Goal: Task Accomplishment & Management: Use online tool/utility

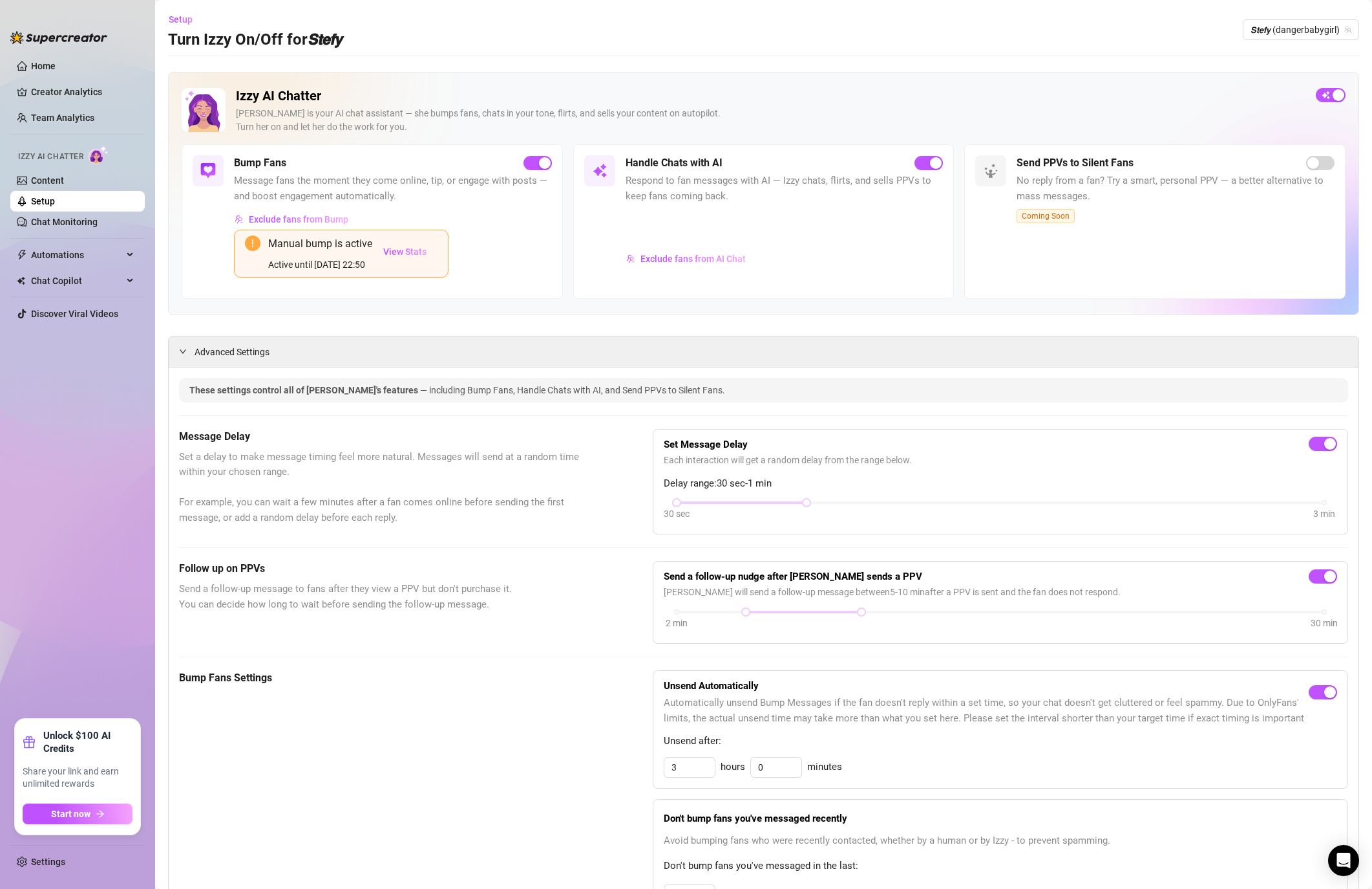
scroll to position [290, 0]
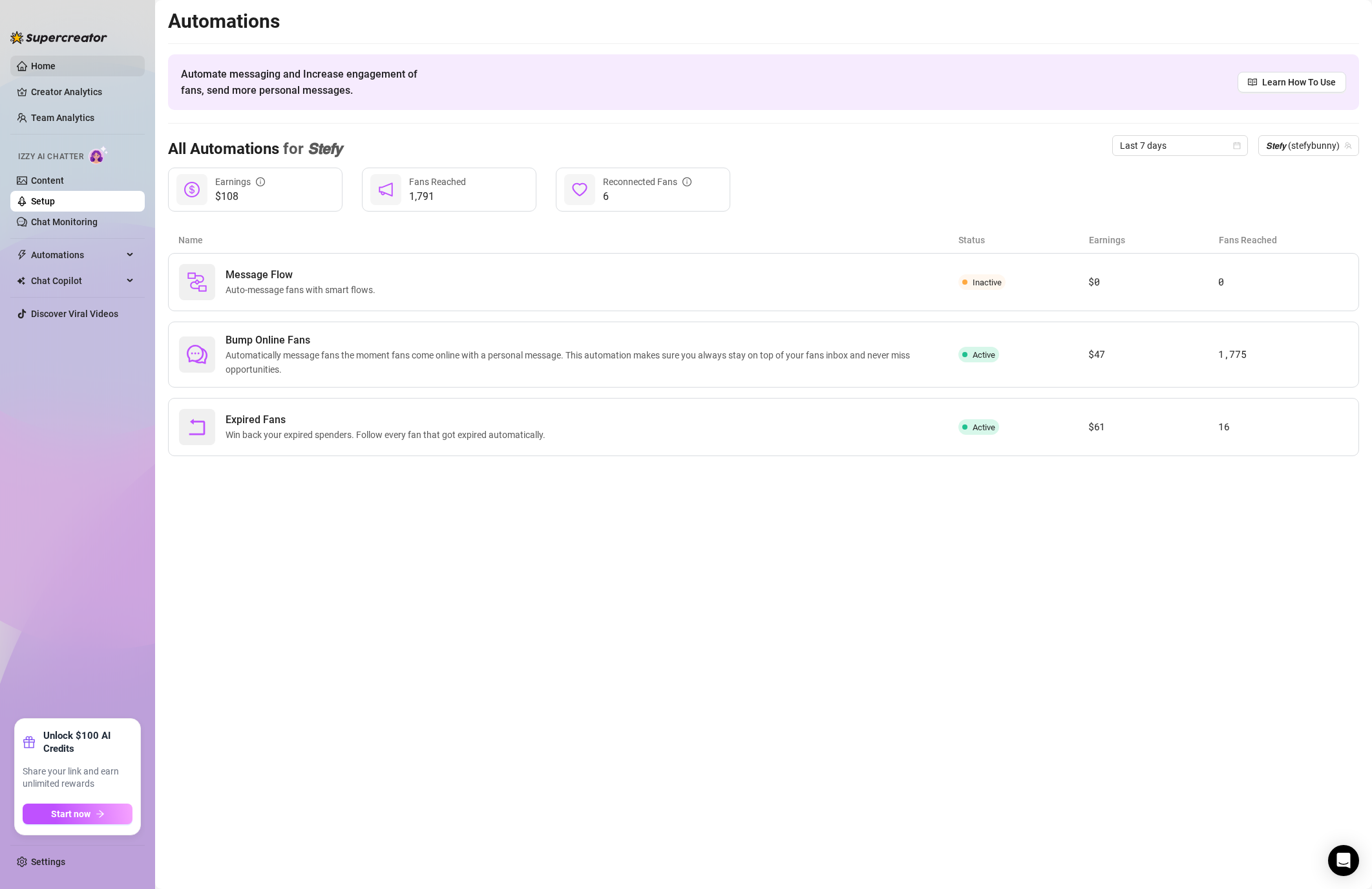
click at [56, 61] on link "Home" at bounding box center [43, 66] width 24 height 10
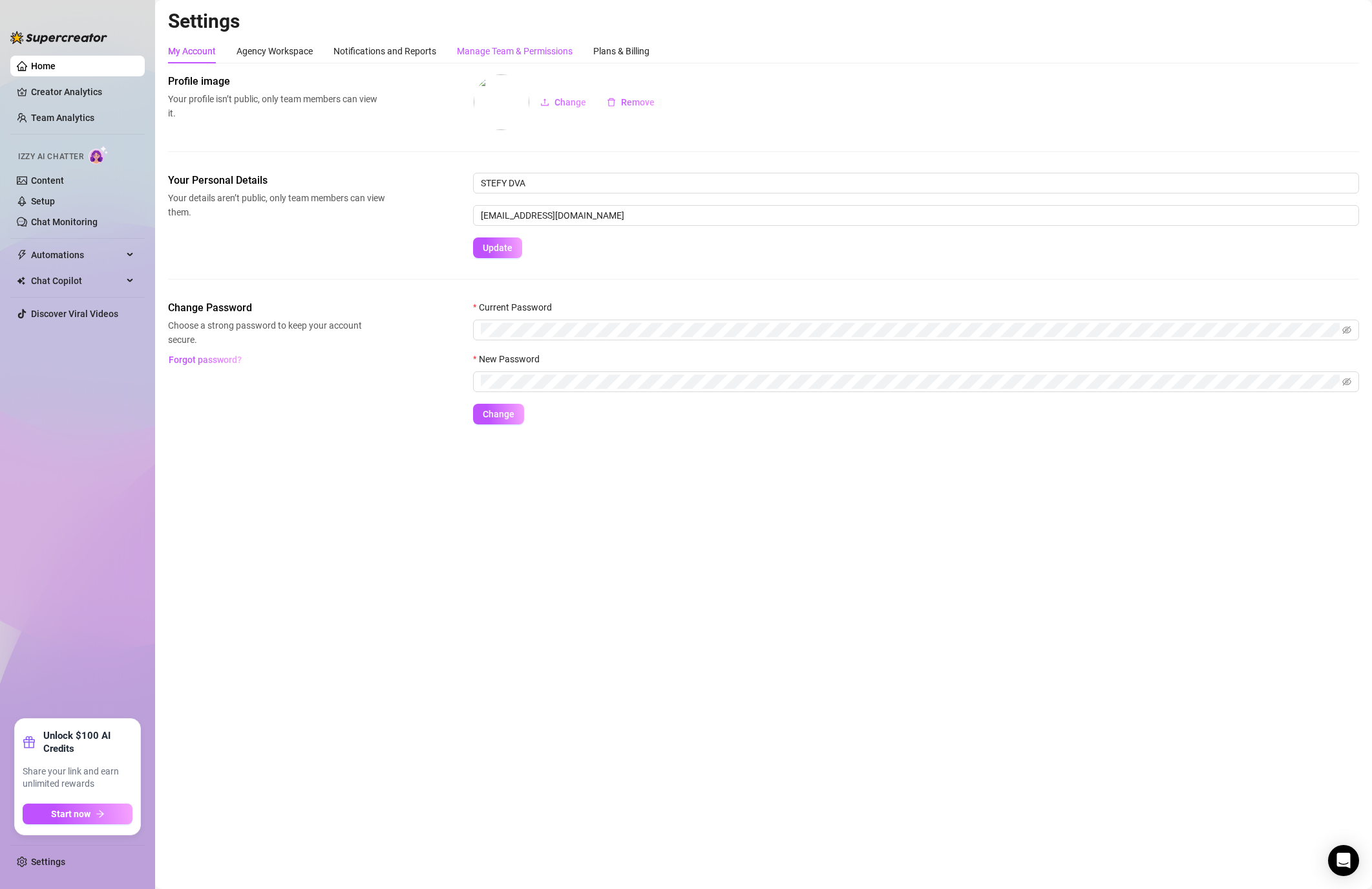
click at [556, 45] on div "Manage Team & Permissions" at bounding box center [515, 51] width 115 height 14
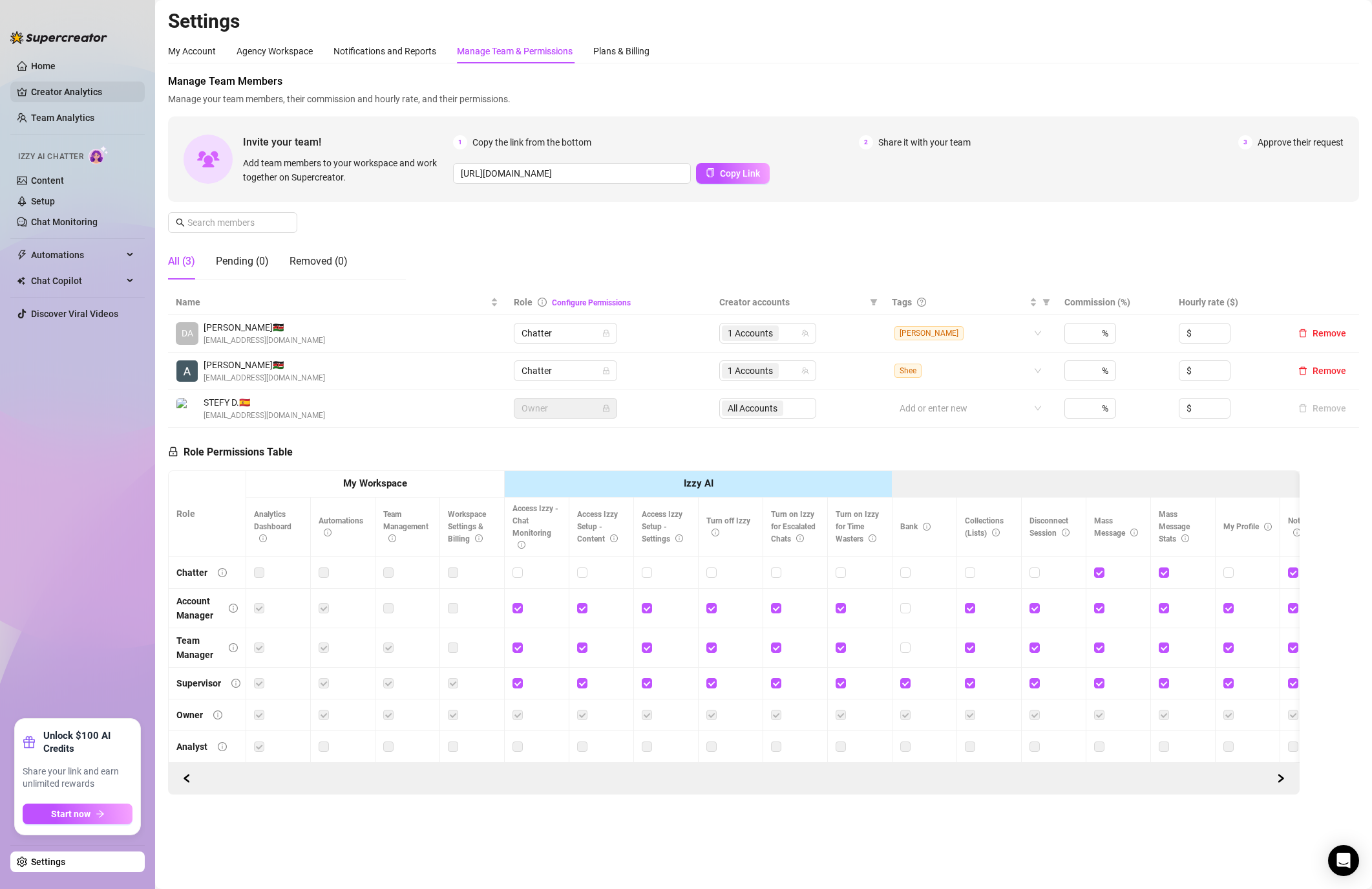
click at [77, 94] on link "Creator Analytics" at bounding box center [83, 92] width 104 height 21
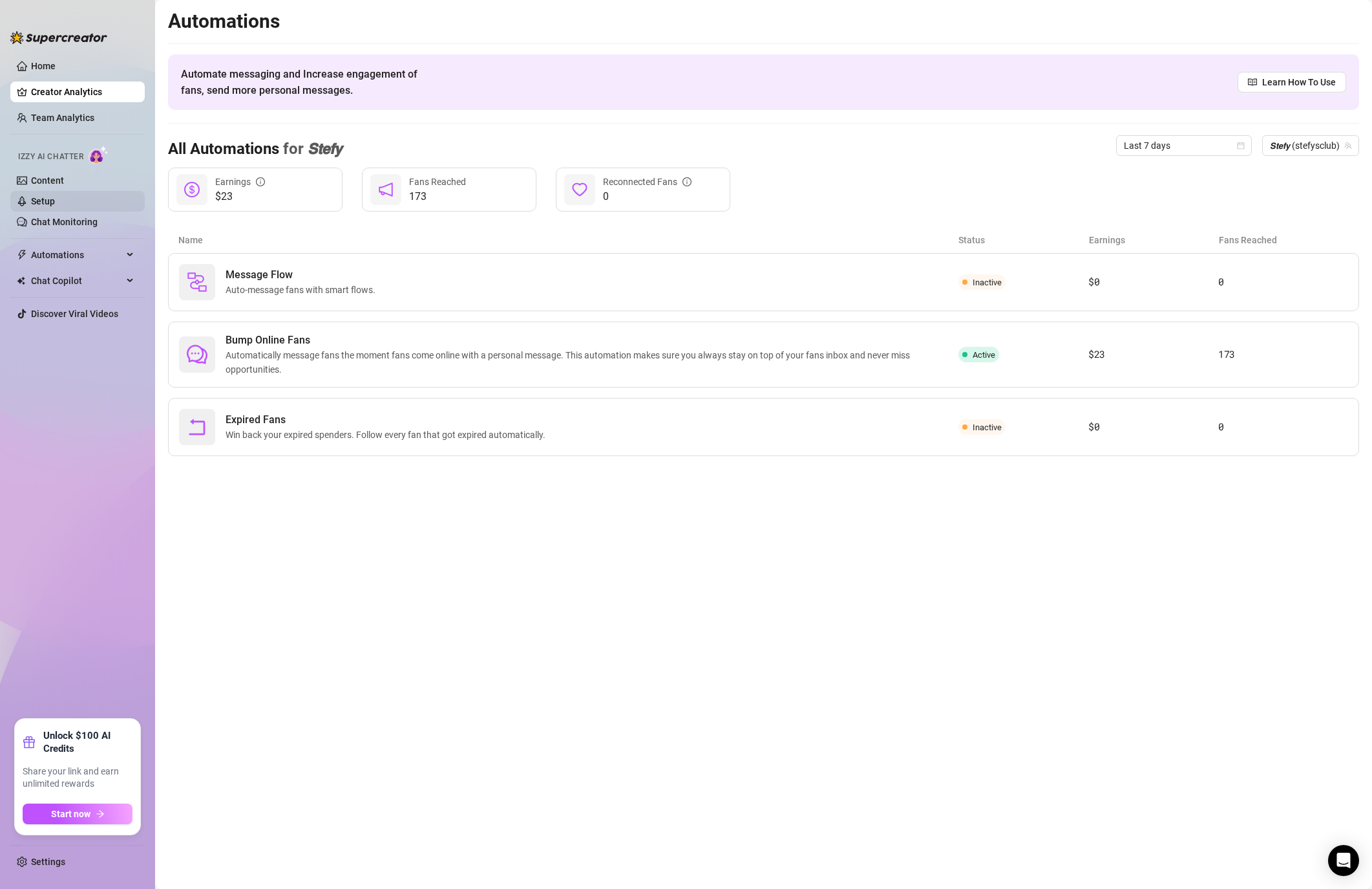
click at [39, 196] on link "Setup" at bounding box center [43, 201] width 24 height 10
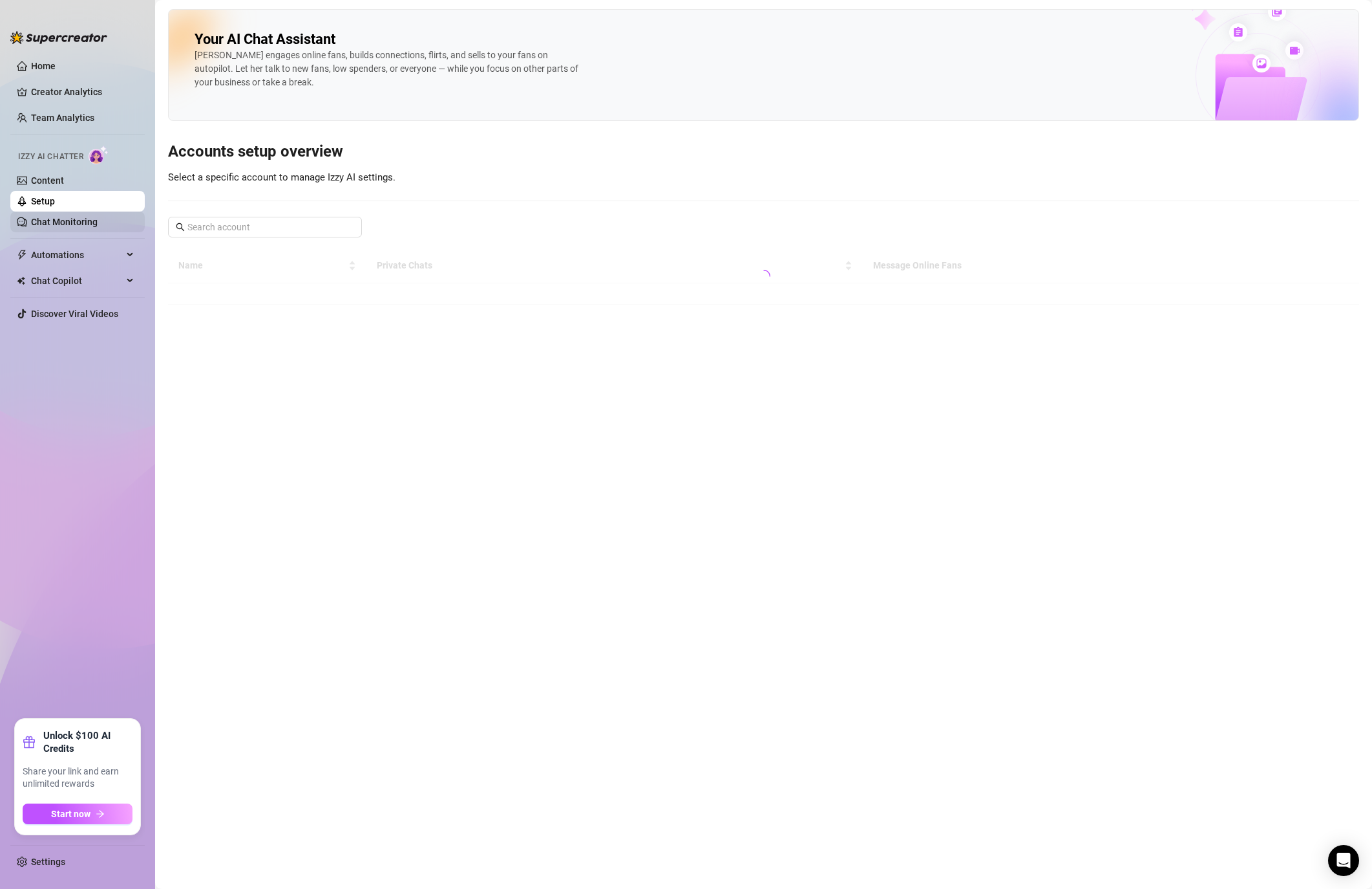
click at [49, 223] on link "Chat Monitoring" at bounding box center [64, 222] width 67 height 10
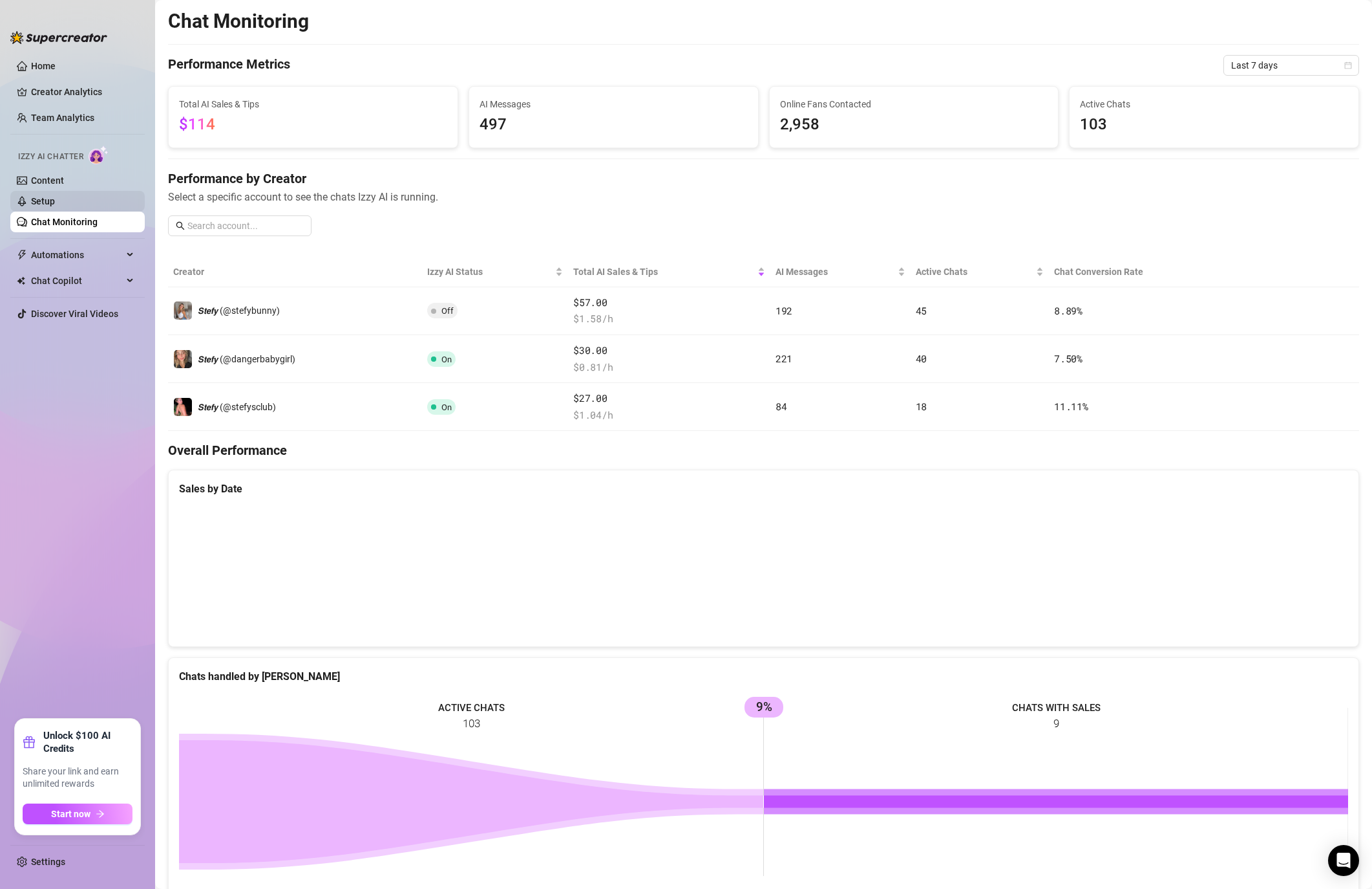
click at [55, 206] on link "Setup" at bounding box center [43, 201] width 24 height 10
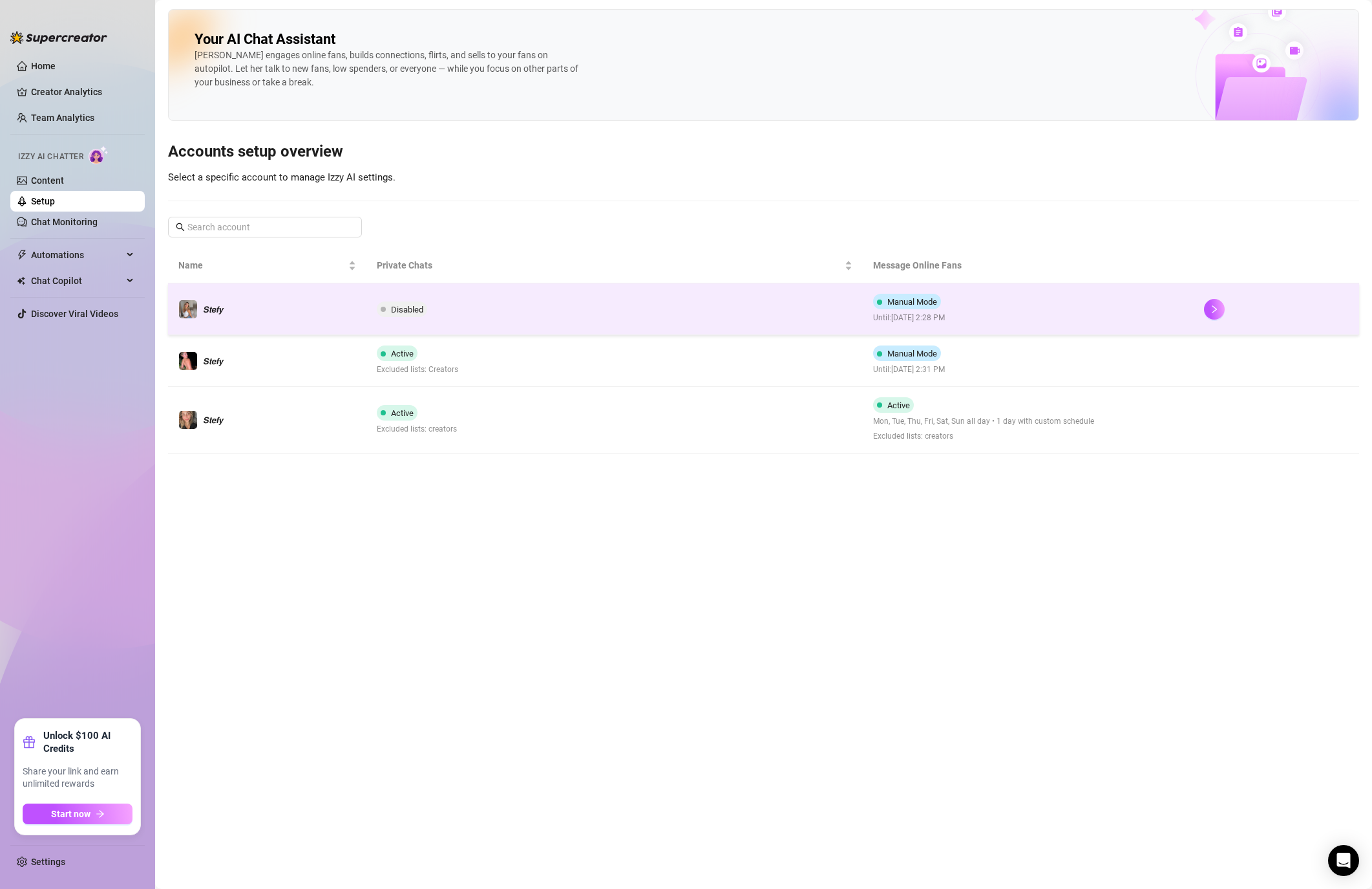
click at [1201, 308] on td at bounding box center [1277, 308] width 165 height 51
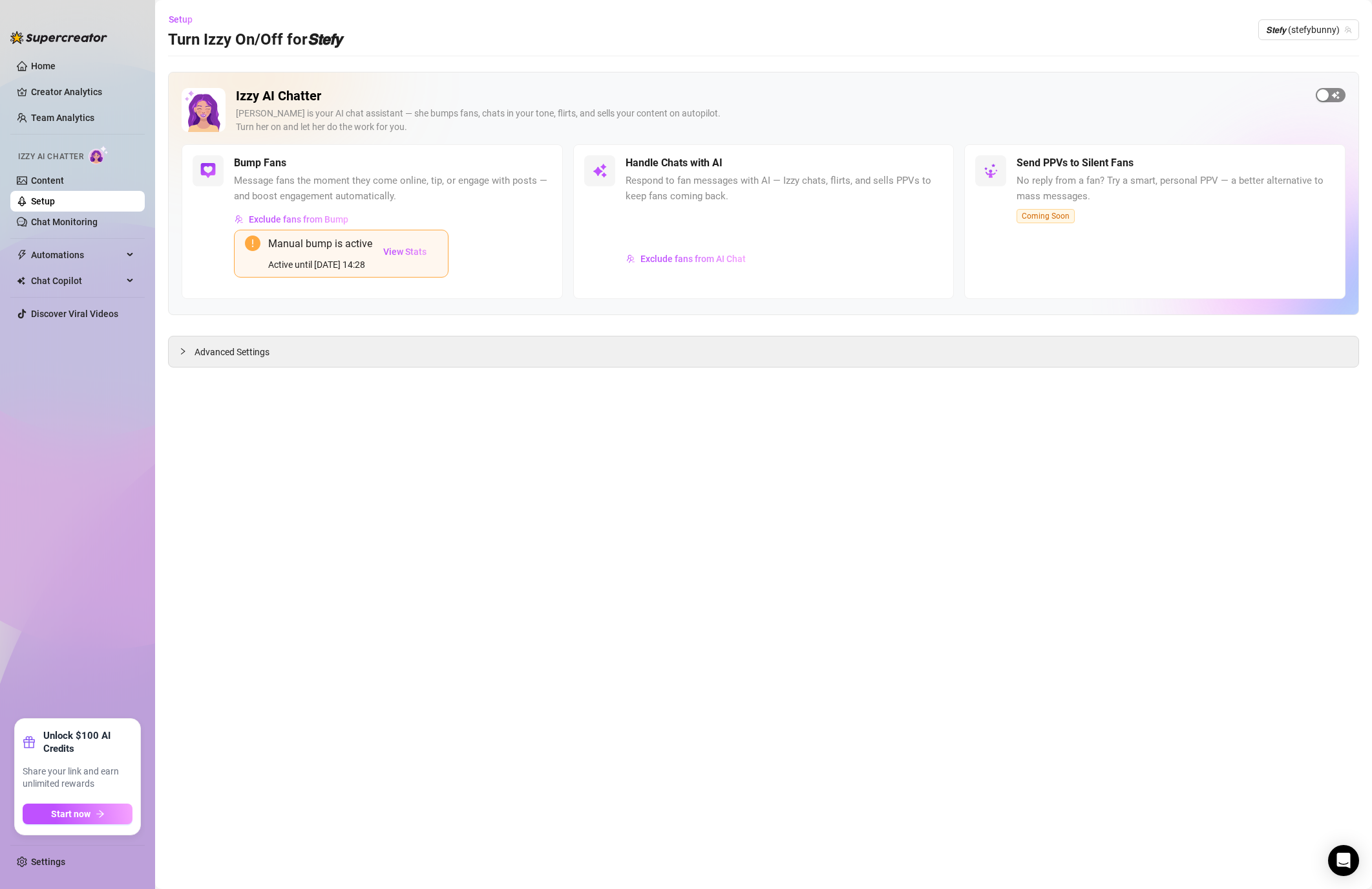
click at [1322, 91] on div "button" at bounding box center [1323, 95] width 12 height 12
click at [174, 19] on span "Setup" at bounding box center [180, 19] width 24 height 10
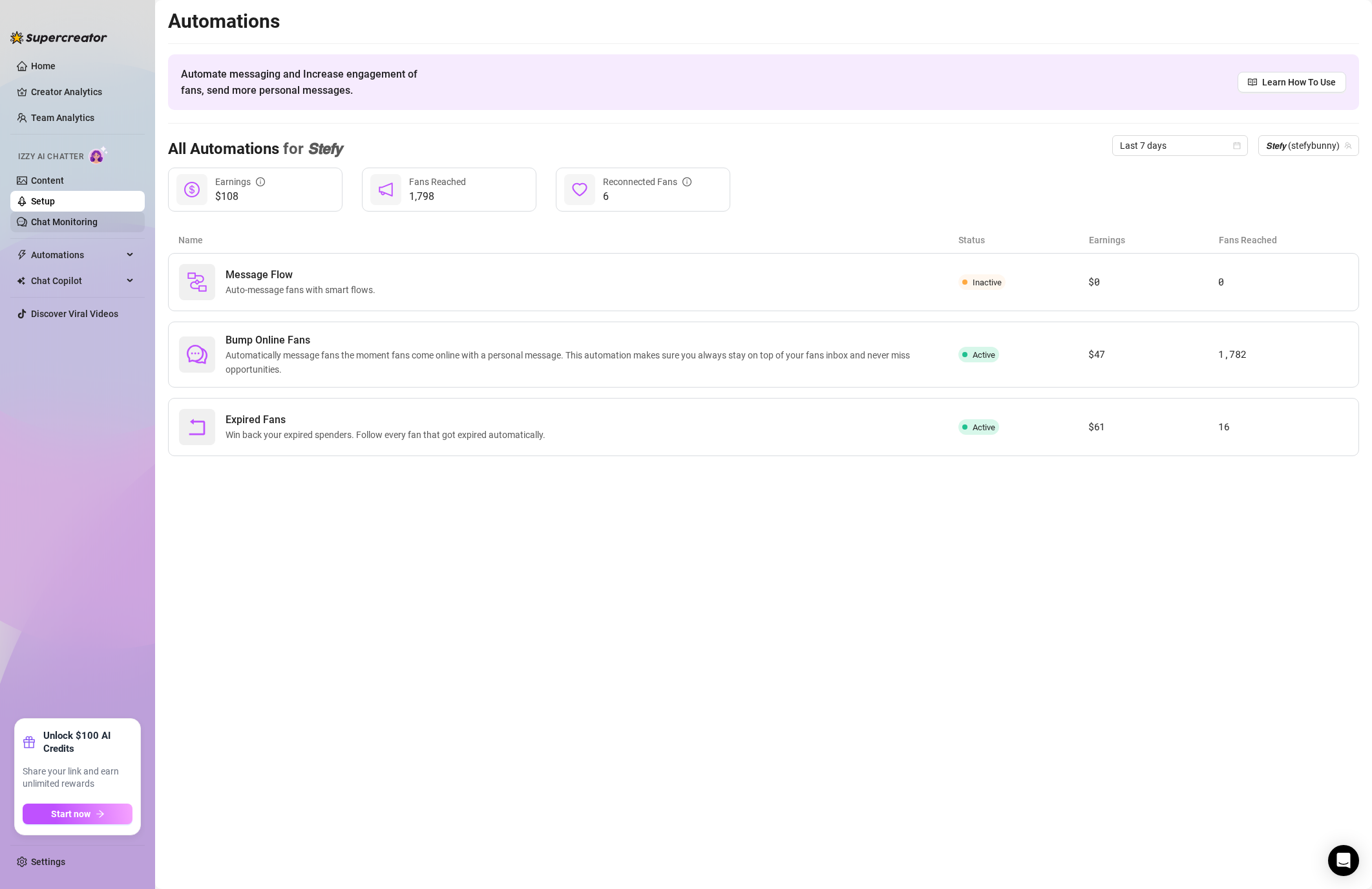
click at [76, 222] on link "Chat Monitoring" at bounding box center [64, 222] width 67 height 10
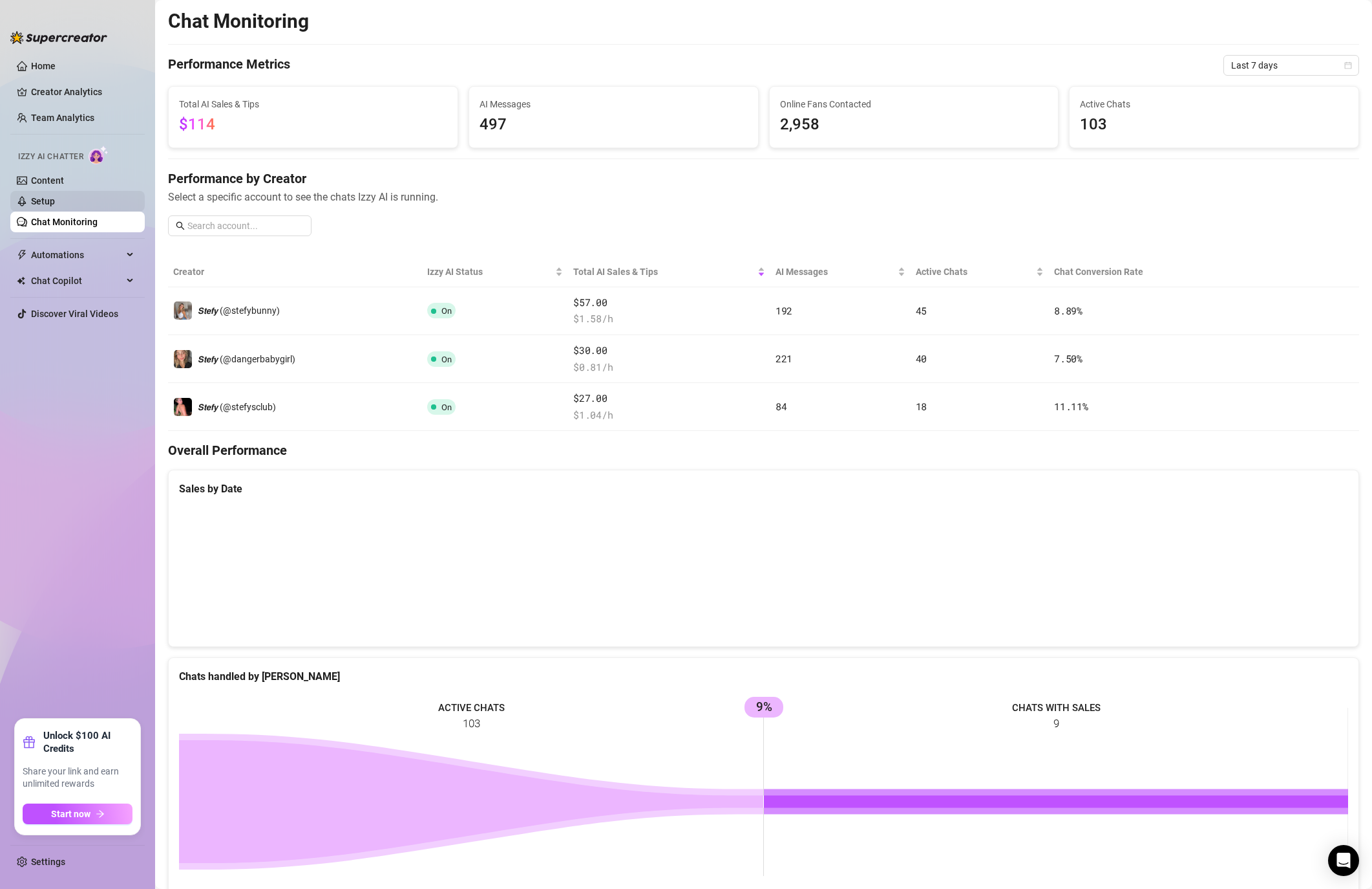
click at [55, 199] on link "Setup" at bounding box center [43, 201] width 24 height 10
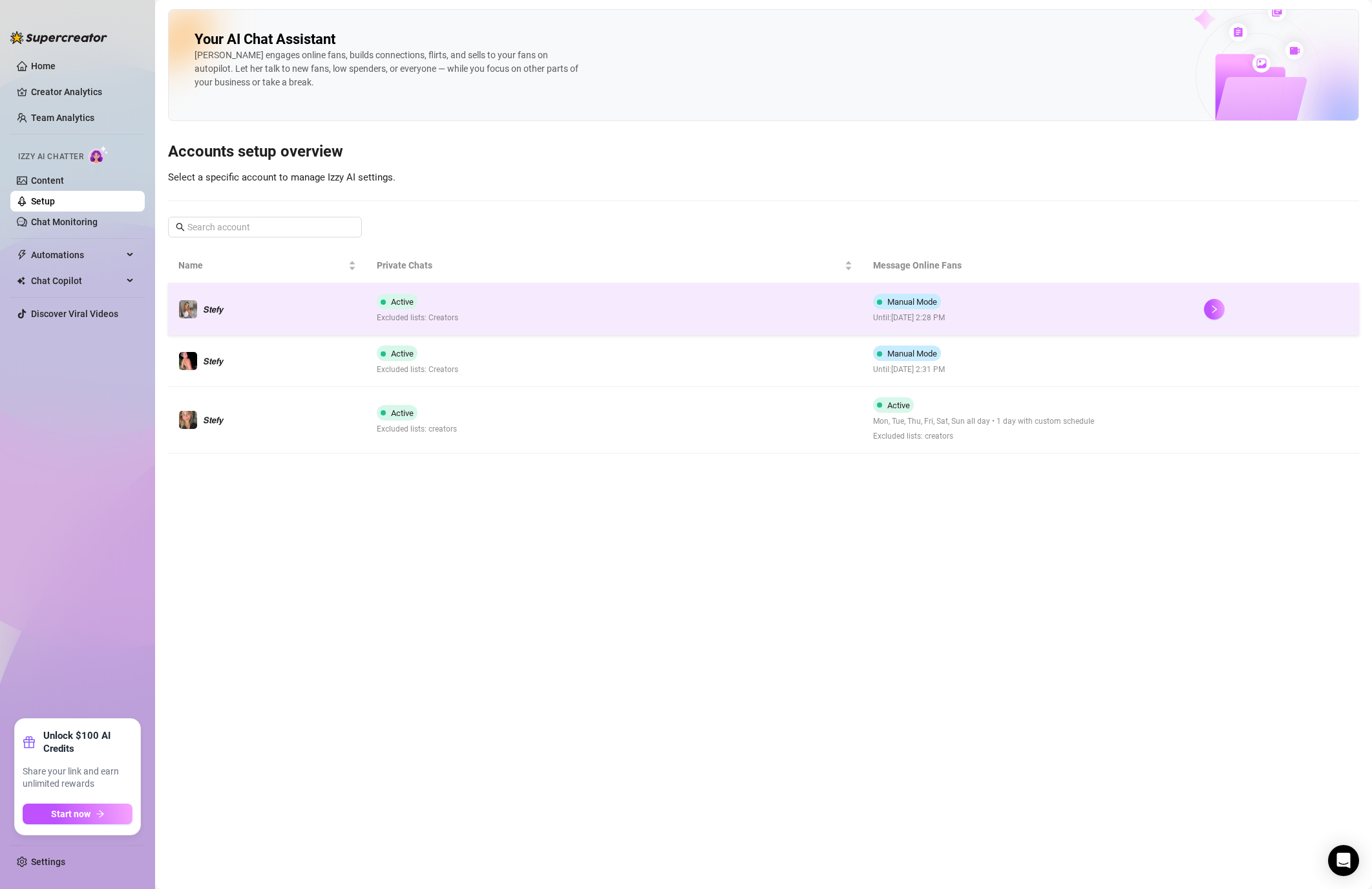
click at [1231, 310] on div at bounding box center [1277, 309] width 145 height 21
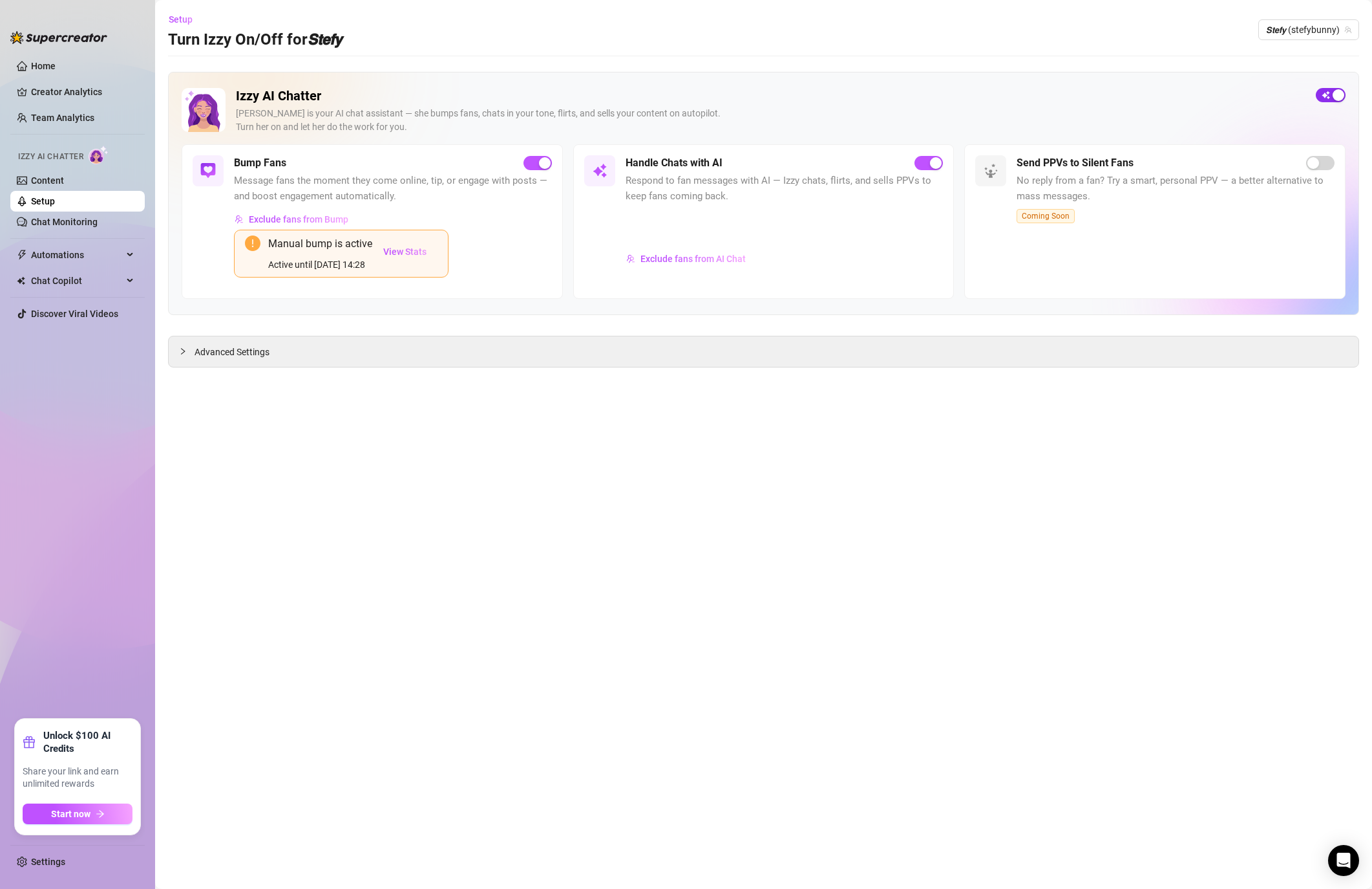
click at [1324, 96] on span "button" at bounding box center [1331, 94] width 29 height 14
click at [179, 18] on span "Setup" at bounding box center [180, 19] width 24 height 10
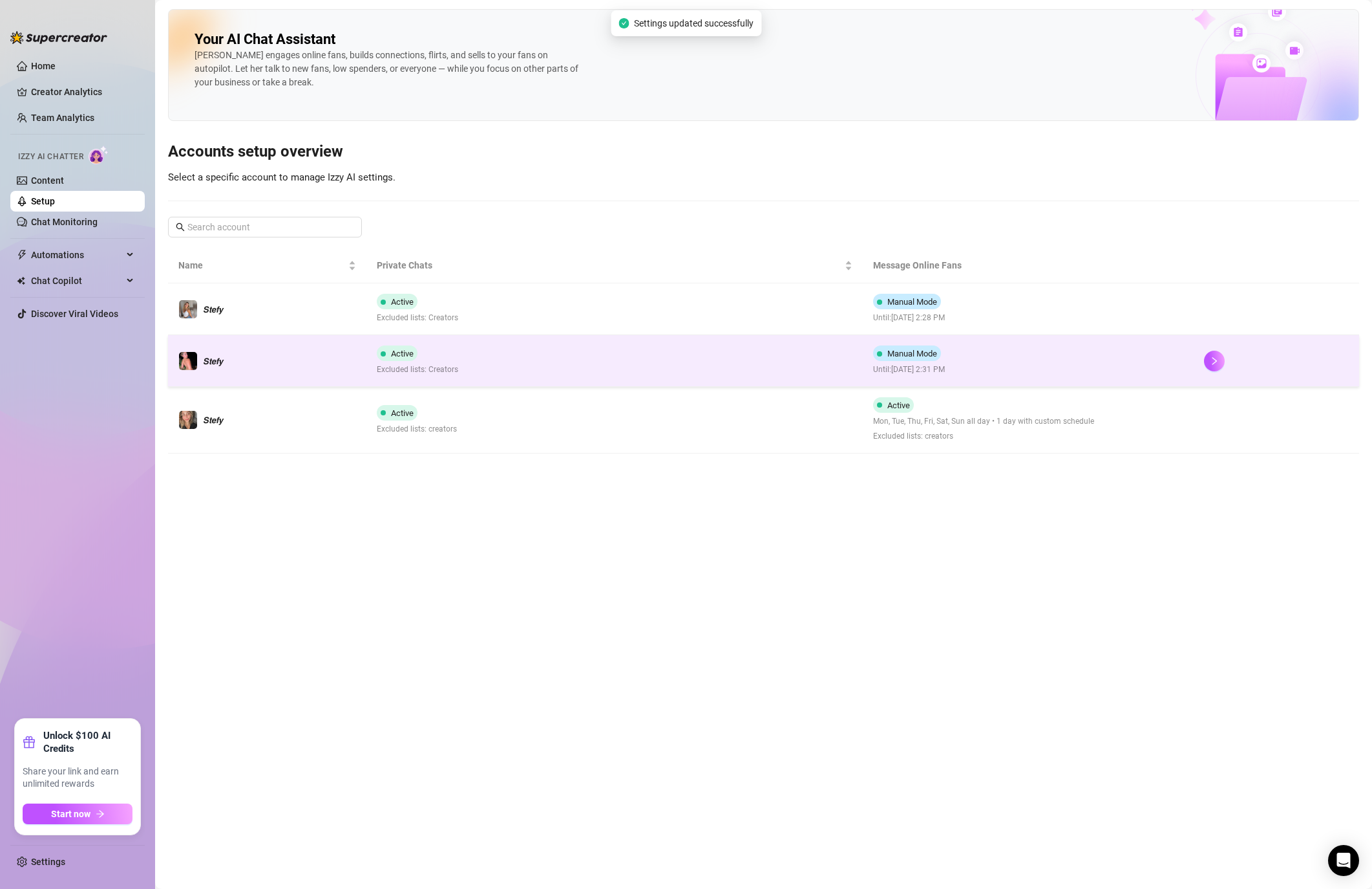
click at [993, 362] on td "Manual Mode Until: [DATE] 2:31 PM" at bounding box center [1028, 361] width 331 height 51
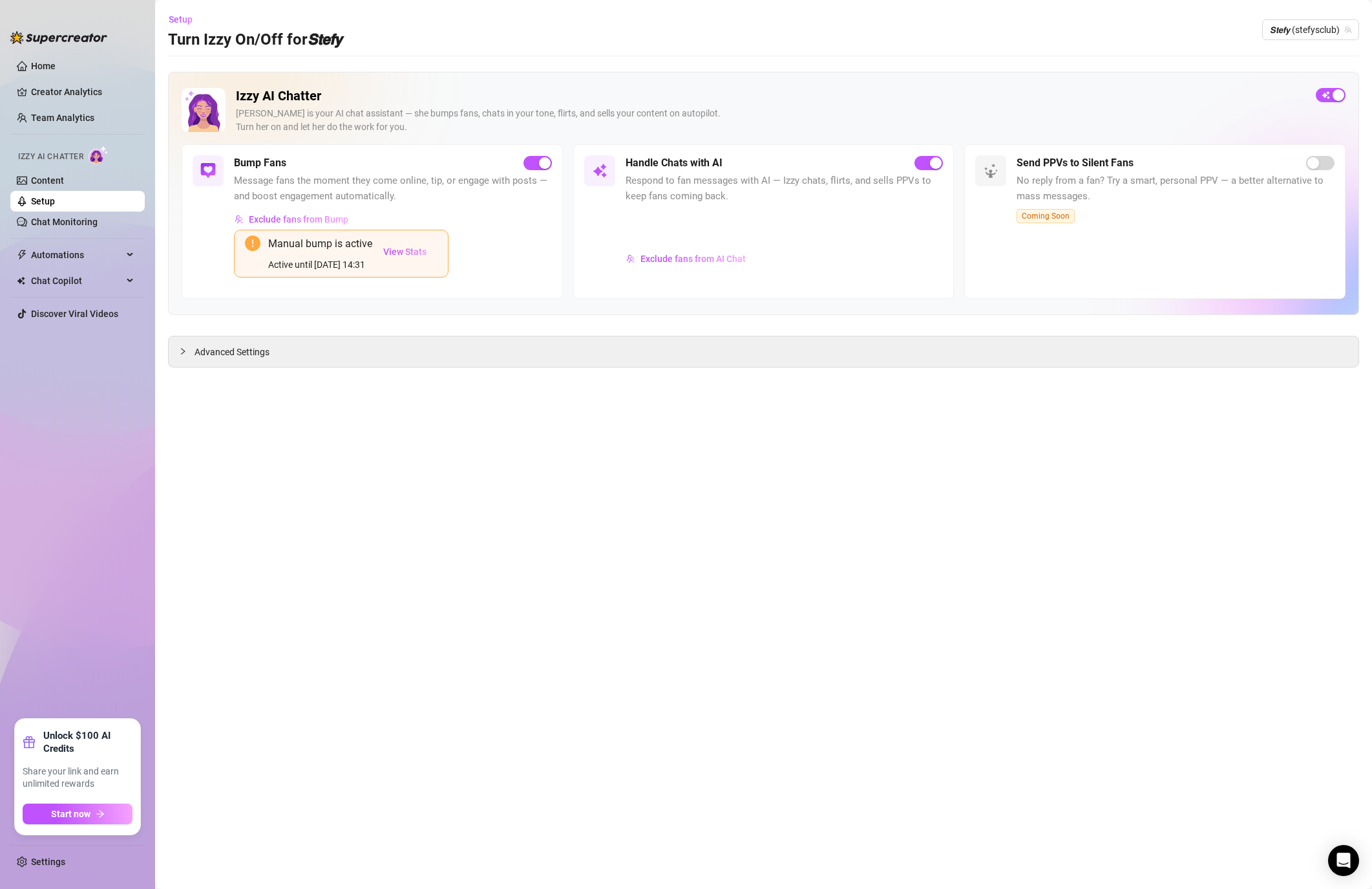
click at [1330, 104] on div "Izzy AI Chatter [PERSON_NAME] is your AI chat assistant — she bumps fans, chats…" at bounding box center [764, 115] width 1164 height 56
click at [1331, 96] on button "button" at bounding box center [1331, 94] width 29 height 14
click at [184, 17] on span "Setup" at bounding box center [180, 19] width 24 height 10
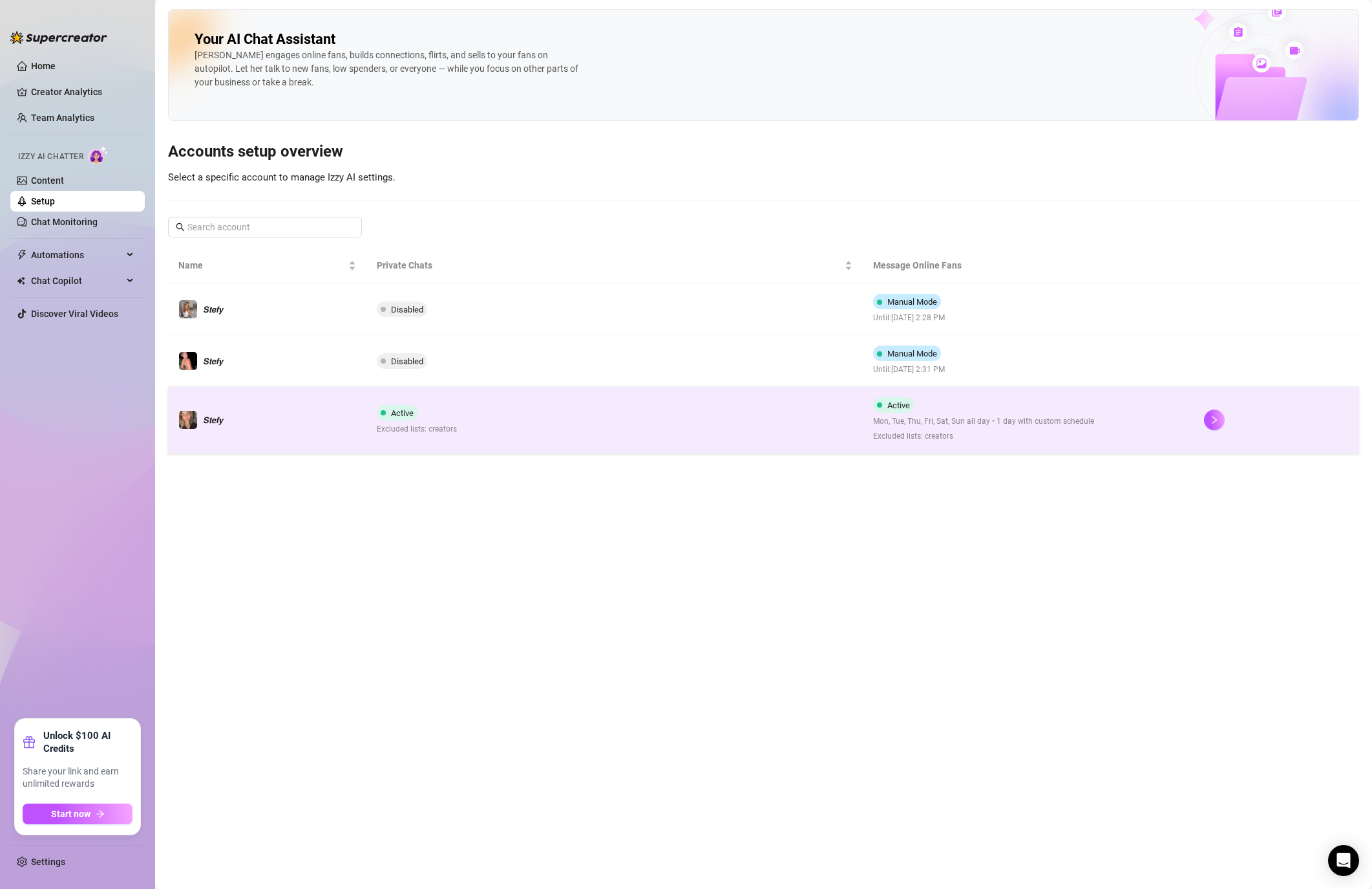
click at [918, 413] on div "Active Mon, Tue, Thu, Fri, Sat, Sun all day • 1 day with custom schedule Exclud…" at bounding box center [984, 420] width 221 height 46
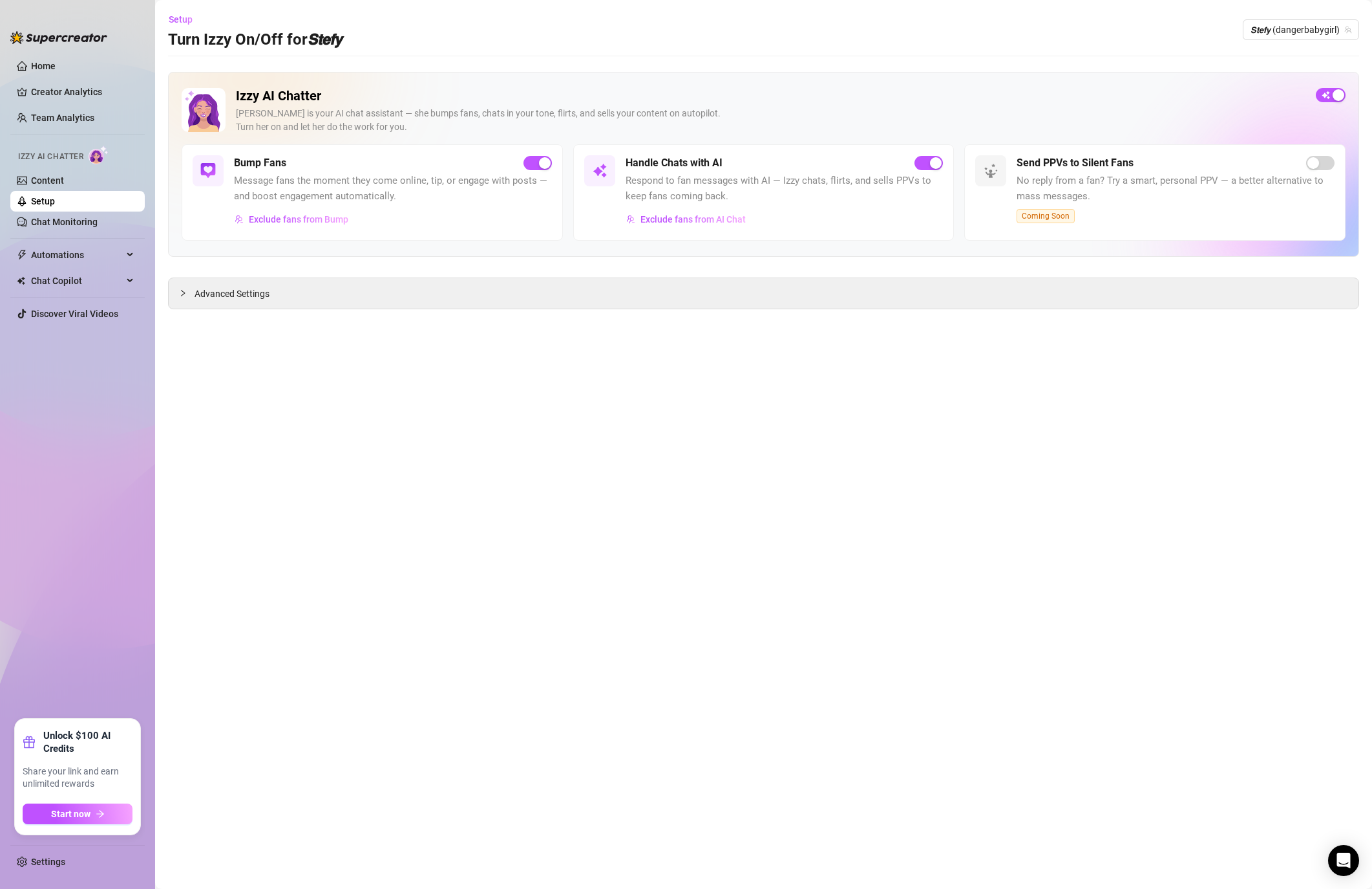
click at [1339, 90] on div "button" at bounding box center [1339, 95] width 12 height 12
click at [184, 15] on span "Setup" at bounding box center [180, 19] width 24 height 10
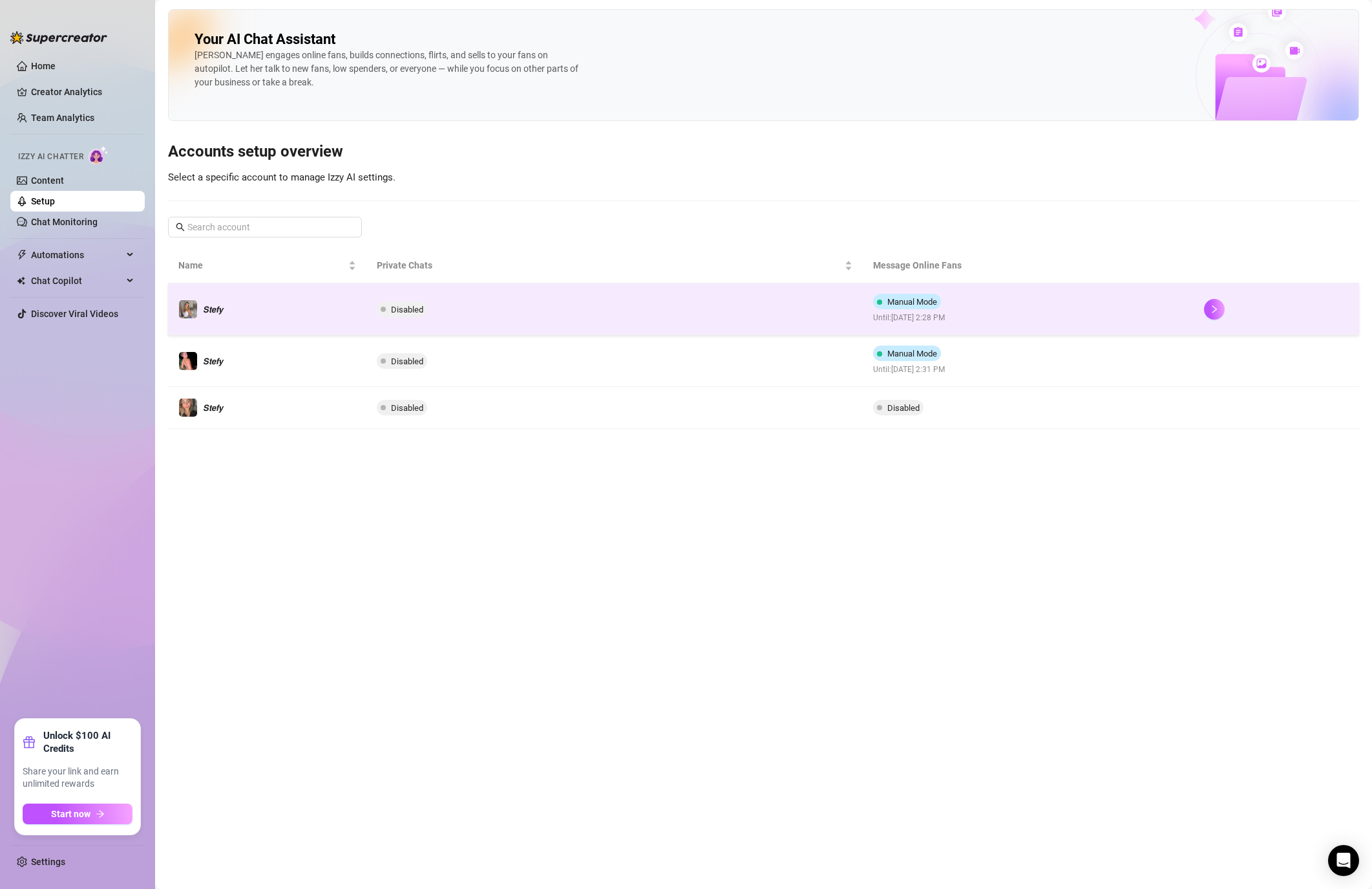
click at [938, 308] on div "Manual Mode Until: [DATE] 2:28 PM" at bounding box center [910, 308] width 73 height 30
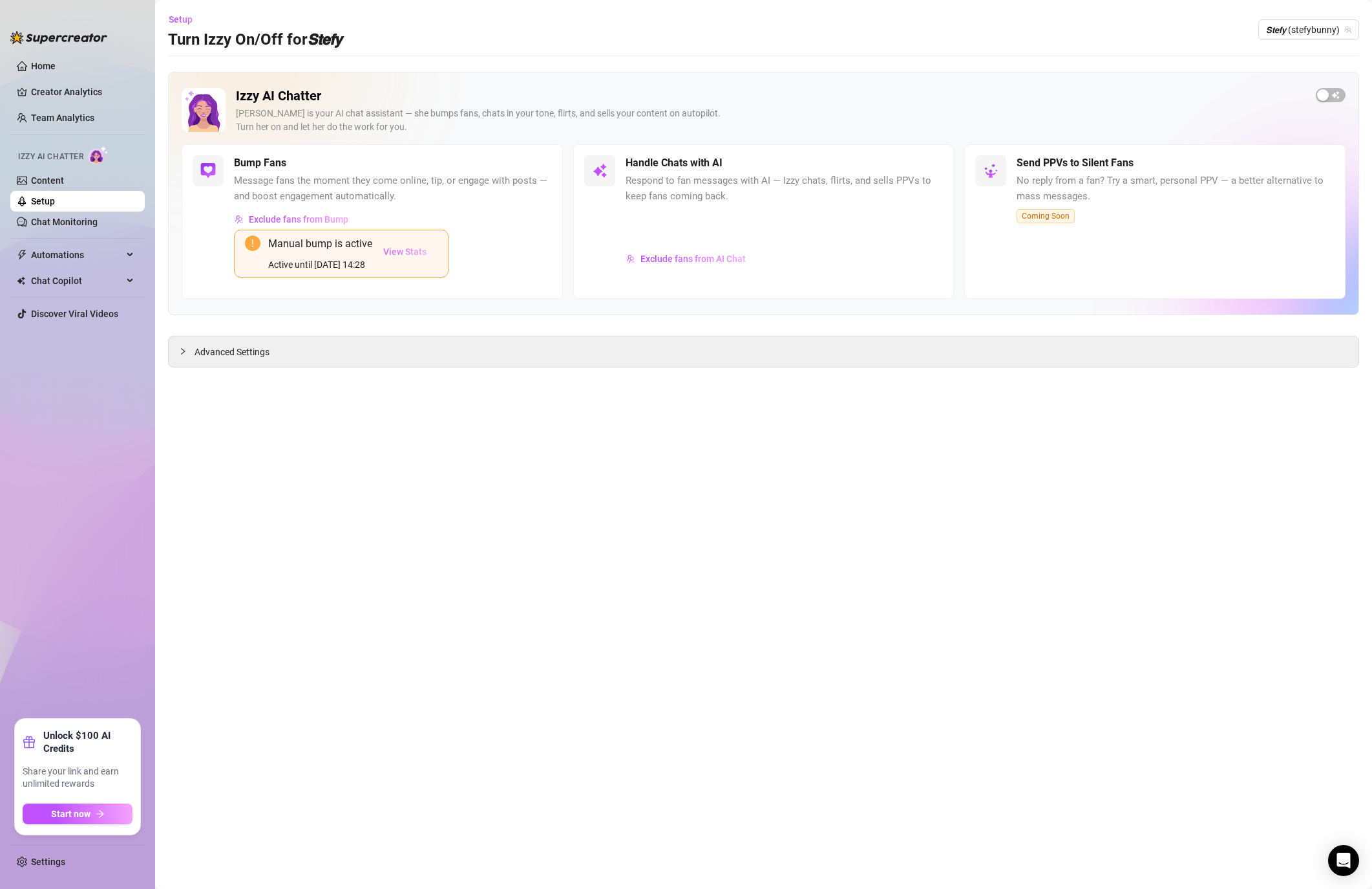
click at [399, 248] on span "View Stats" at bounding box center [404, 251] width 43 height 10
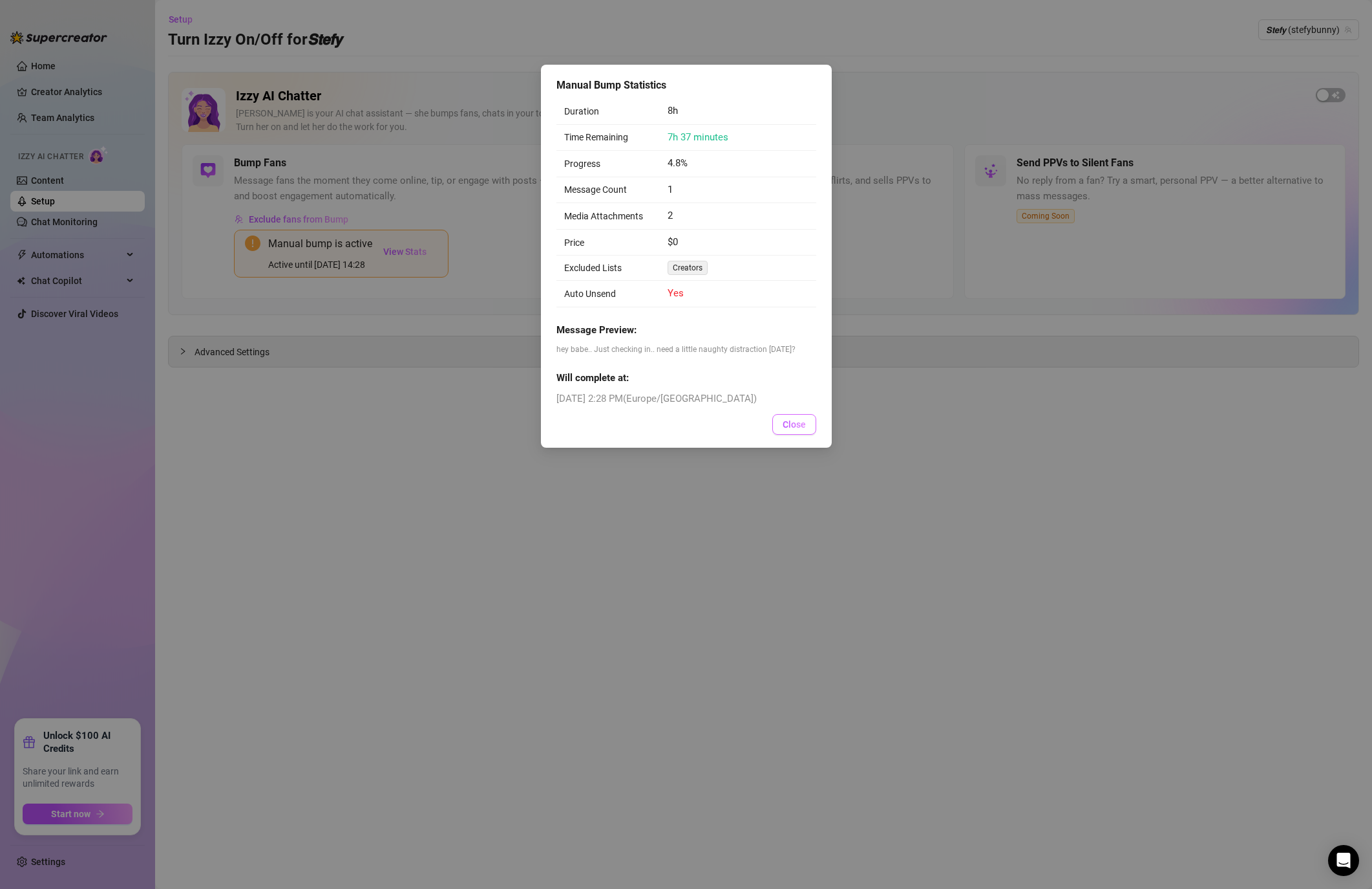
click at [810, 427] on button "Close" at bounding box center [794, 424] width 44 height 21
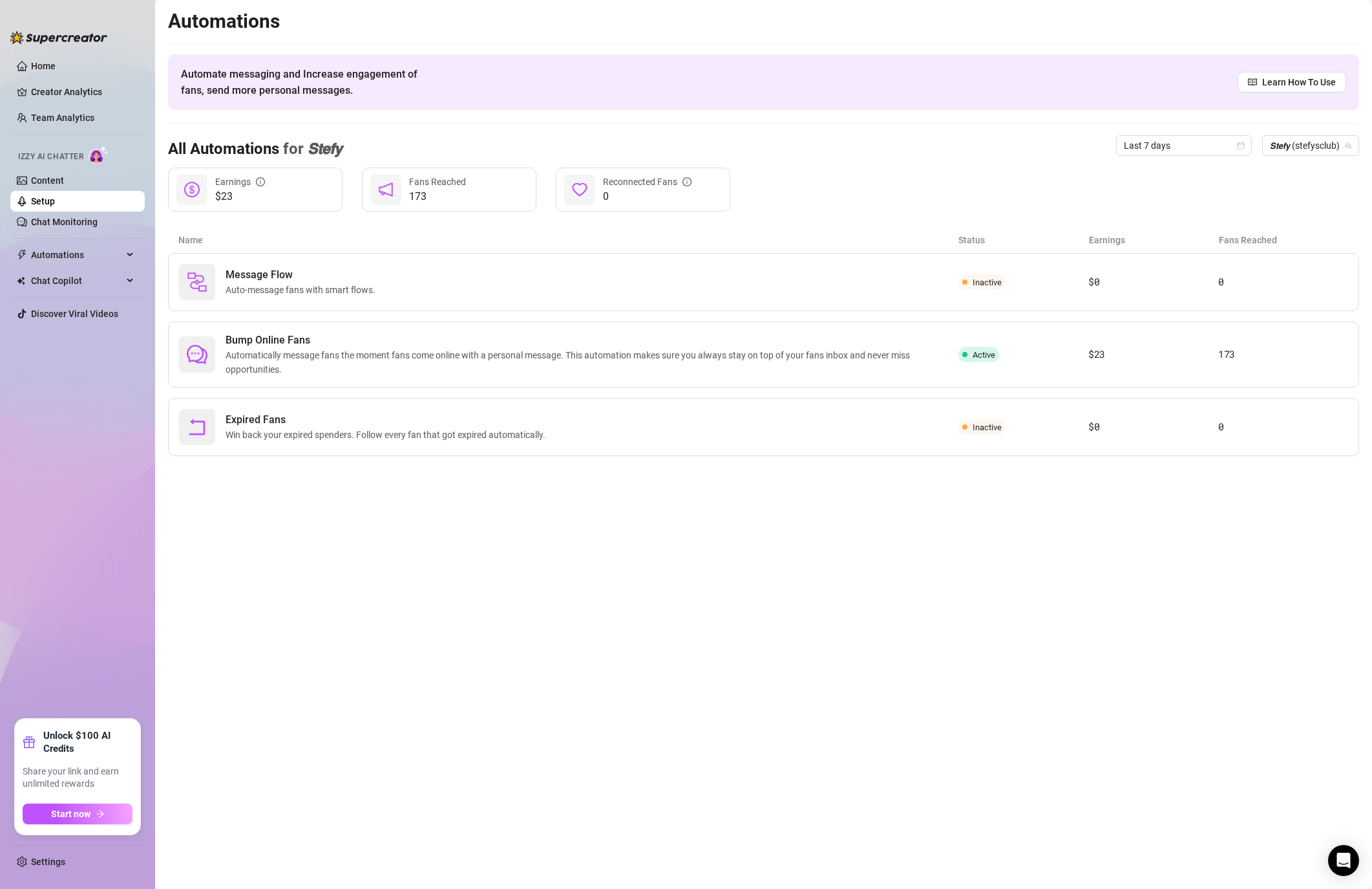
click at [31, 196] on link "Setup" at bounding box center [43, 201] width 24 height 10
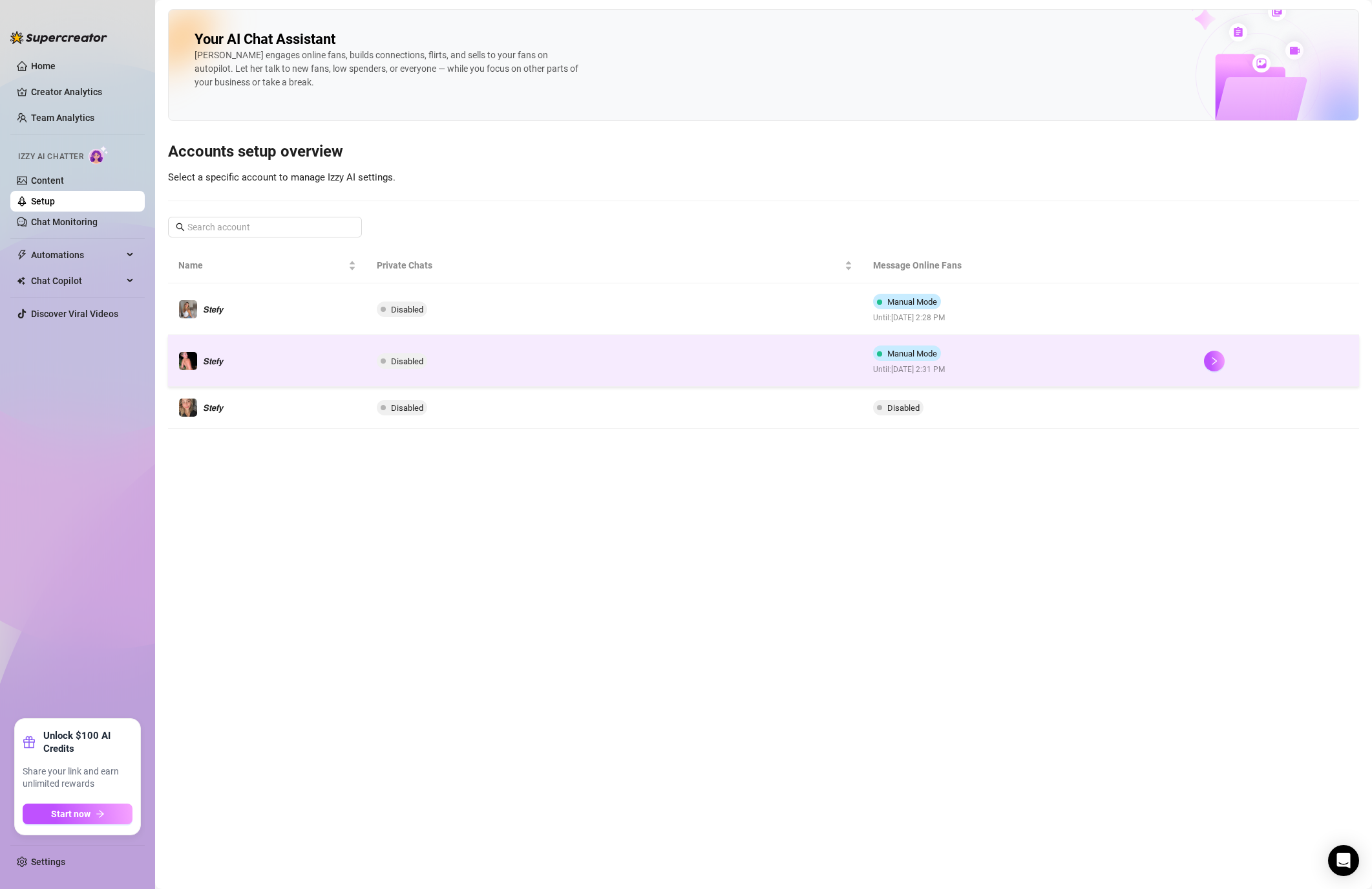
click at [1079, 348] on td "Manual Mode Until: [DATE] 2:31 PM" at bounding box center [1028, 361] width 331 height 51
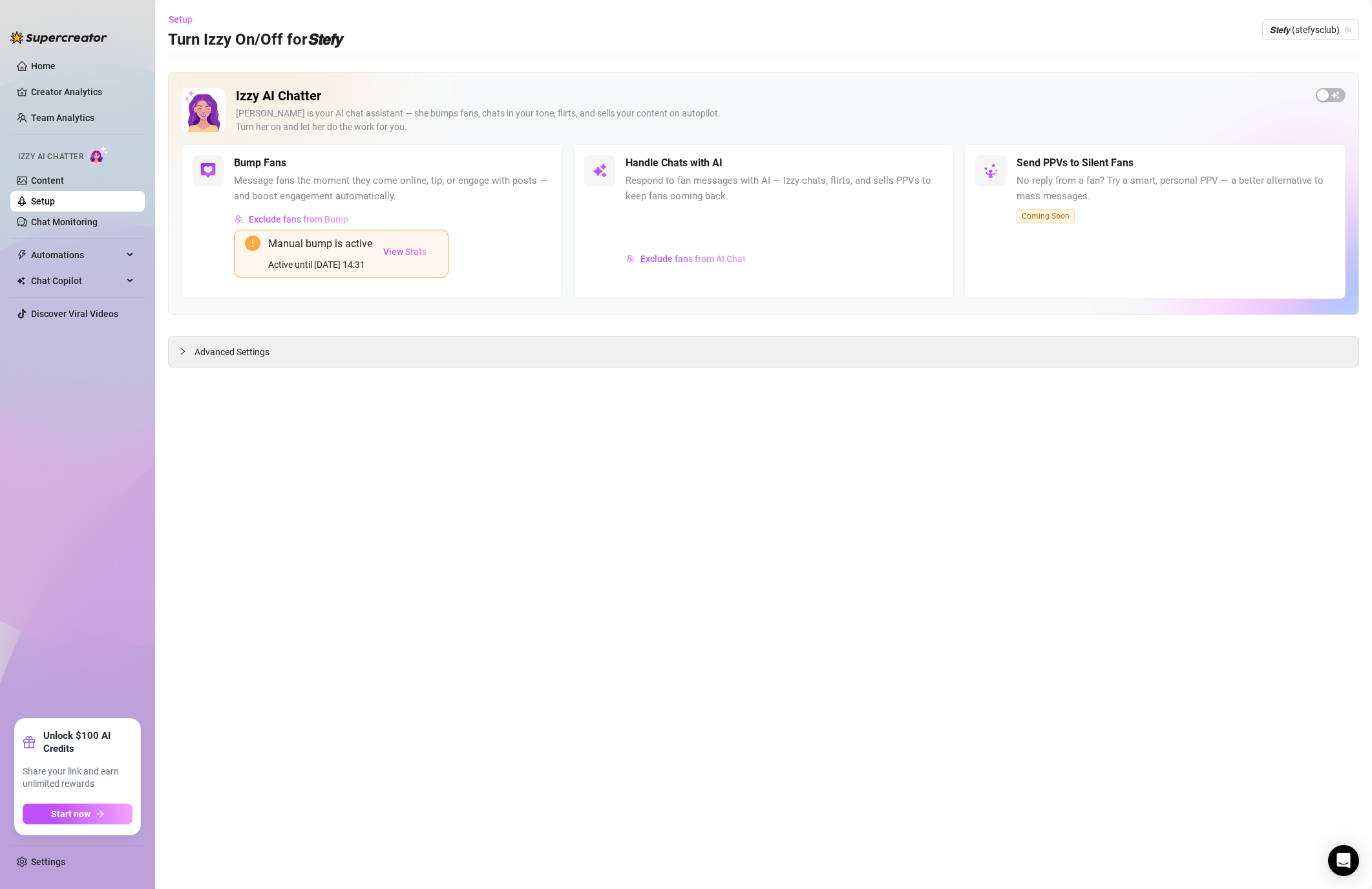
click at [339, 263] on div "Active until [DATE] 14:31" at bounding box center [321, 264] width 104 height 14
